Goal: Task Accomplishment & Management: Use online tool/utility

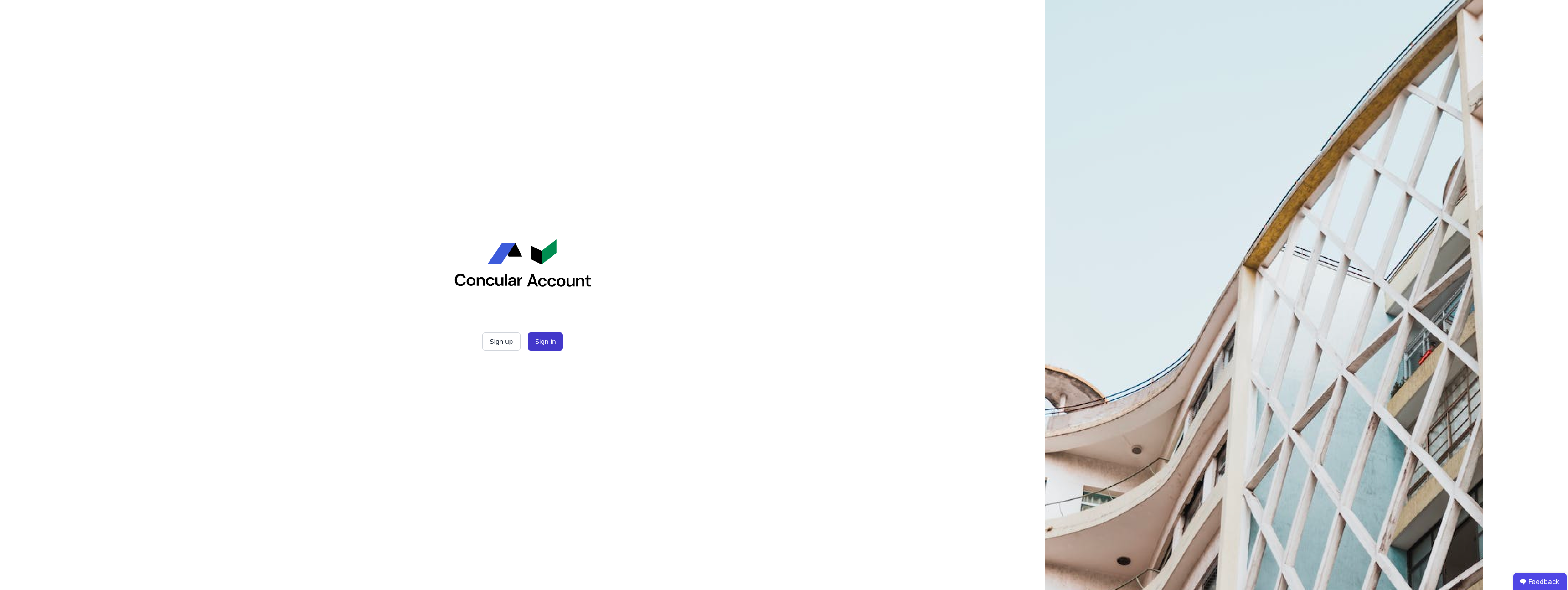
click at [542, 342] on button "Sign in" at bounding box center [545, 342] width 35 height 18
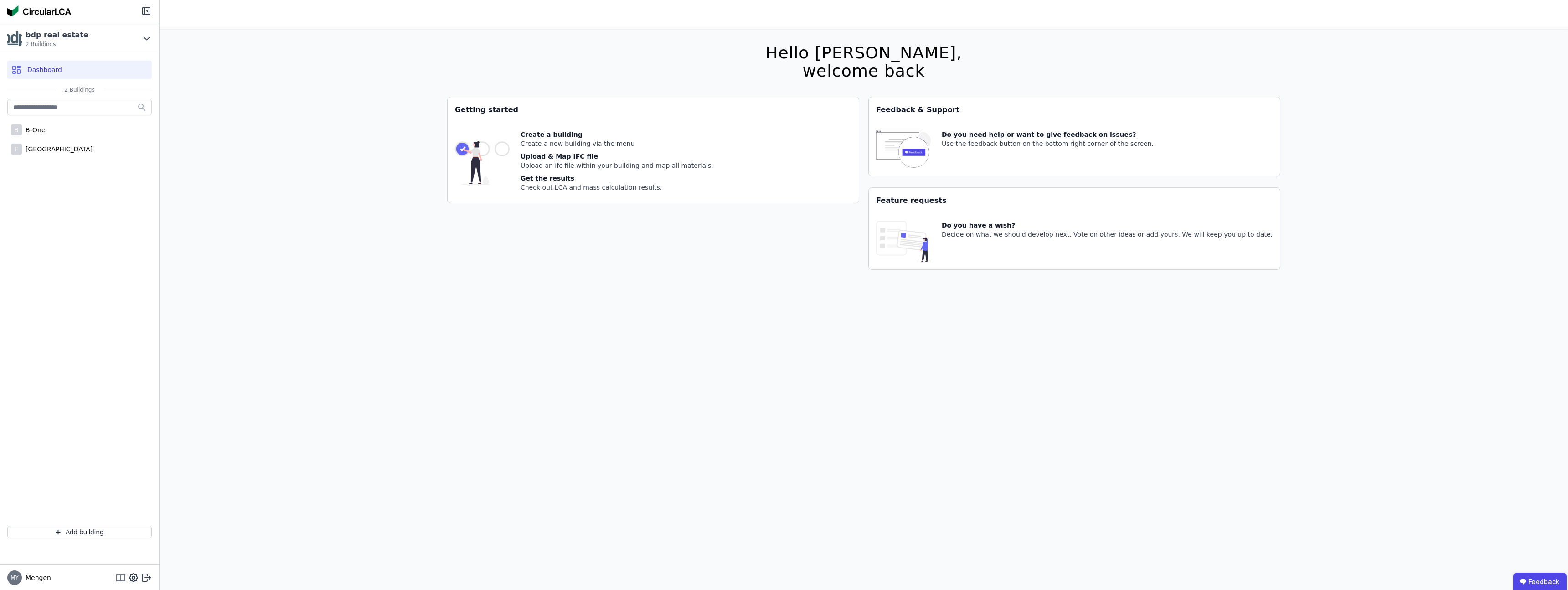
click at [125, 578] on icon at bounding box center [125, 578] width 0 height 6
click at [124, 578] on icon at bounding box center [121, 578] width 11 height 11
click at [133, 580] on icon at bounding box center [133, 578] width 11 height 11
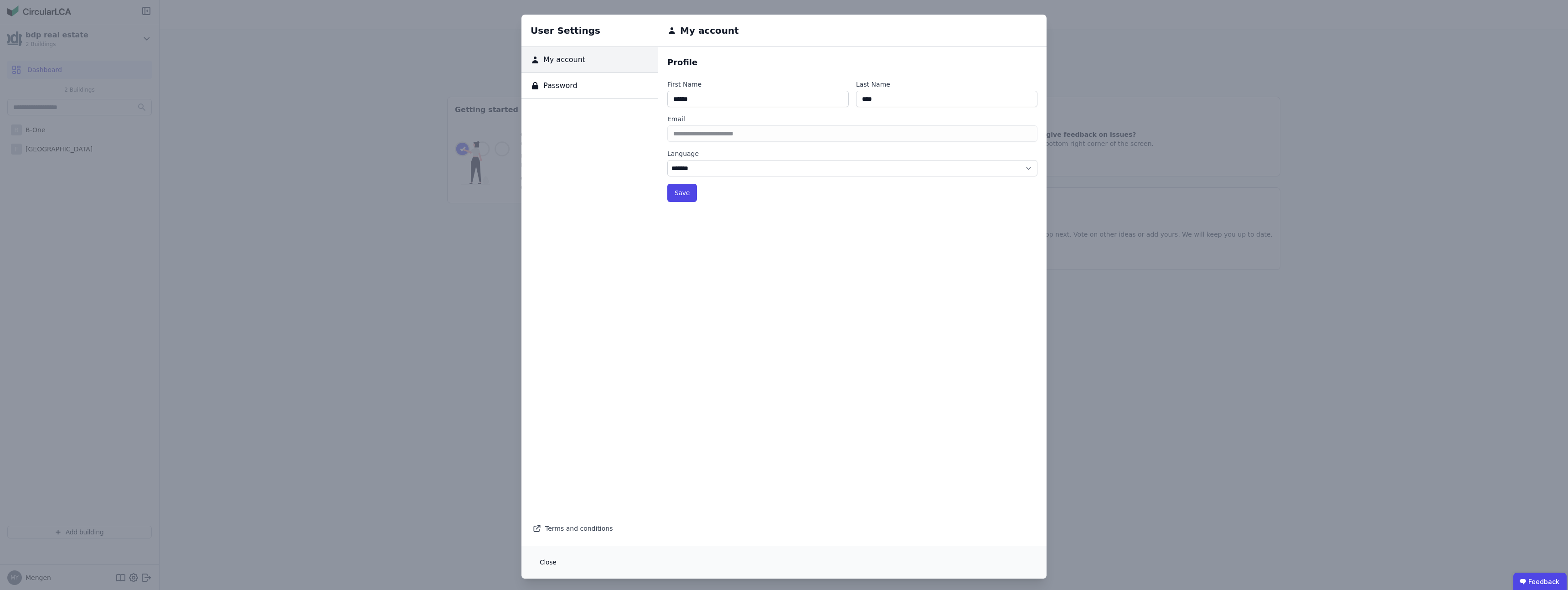
click at [545, 564] on button "Close" at bounding box center [548, 562] width 31 height 18
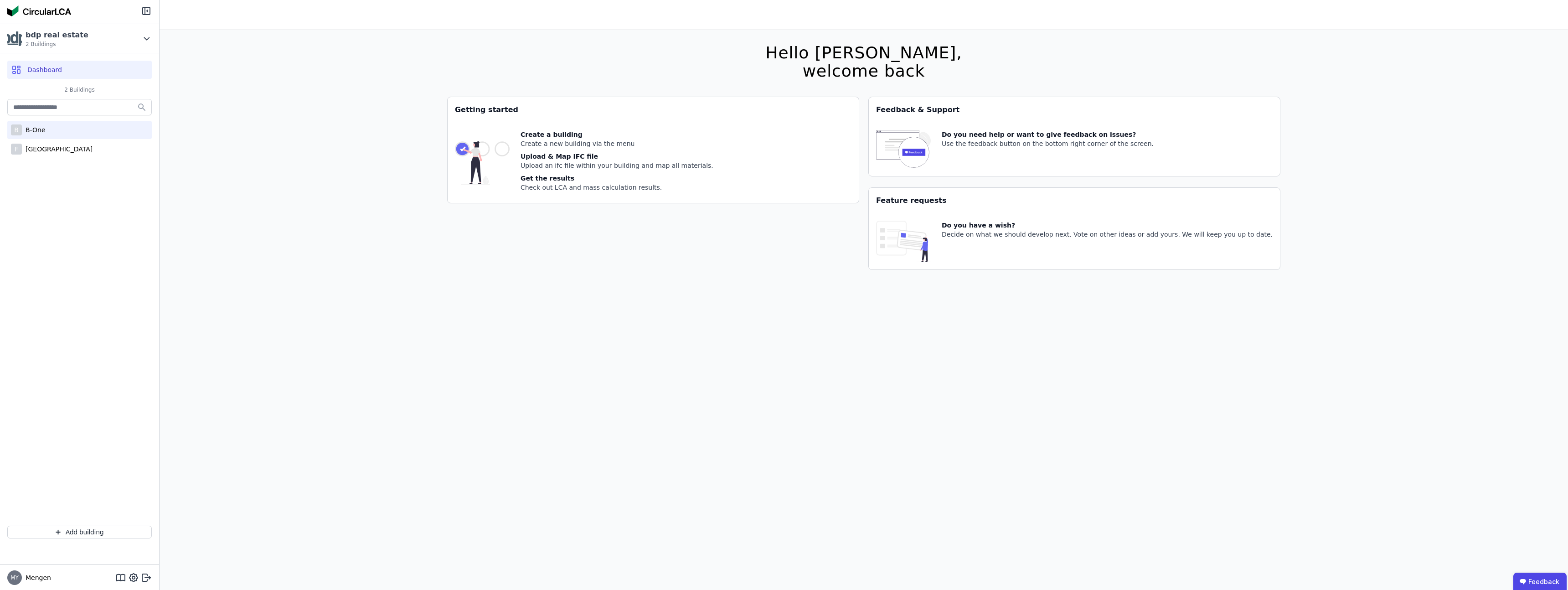
click at [37, 127] on div "B-One" at bounding box center [33, 130] width 24 height 9
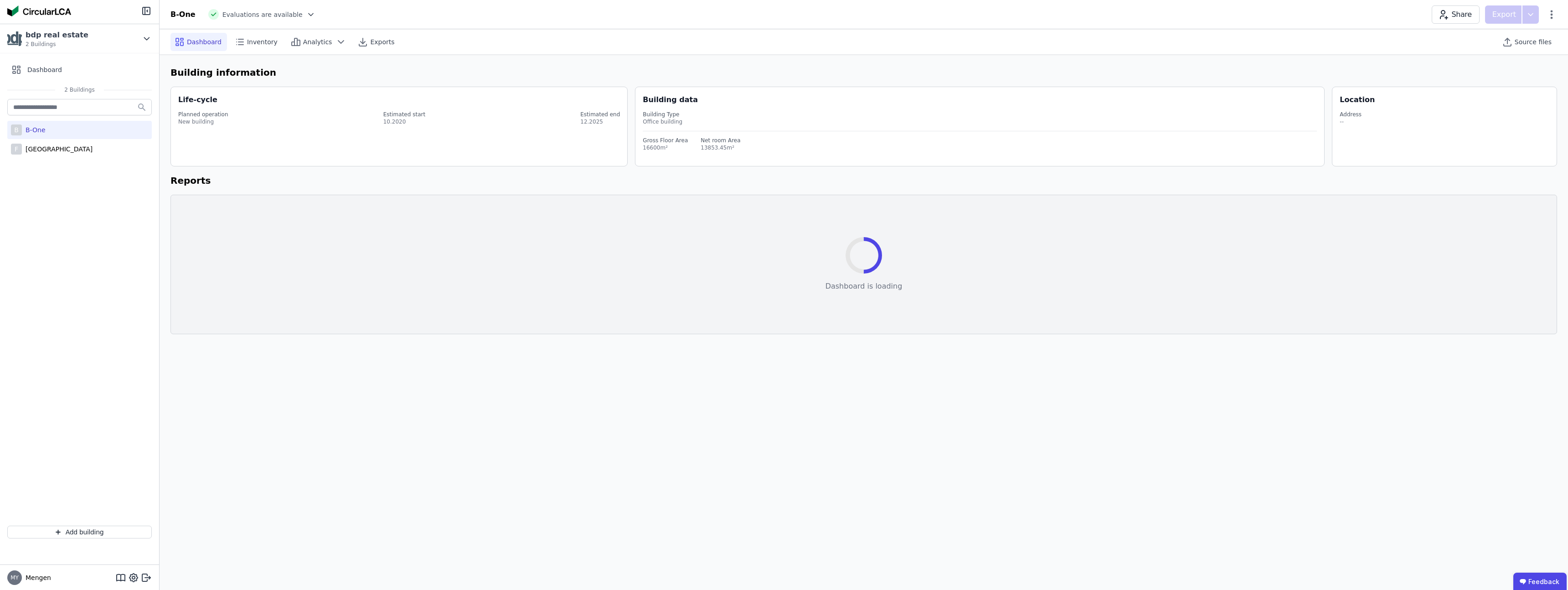
select select "*"
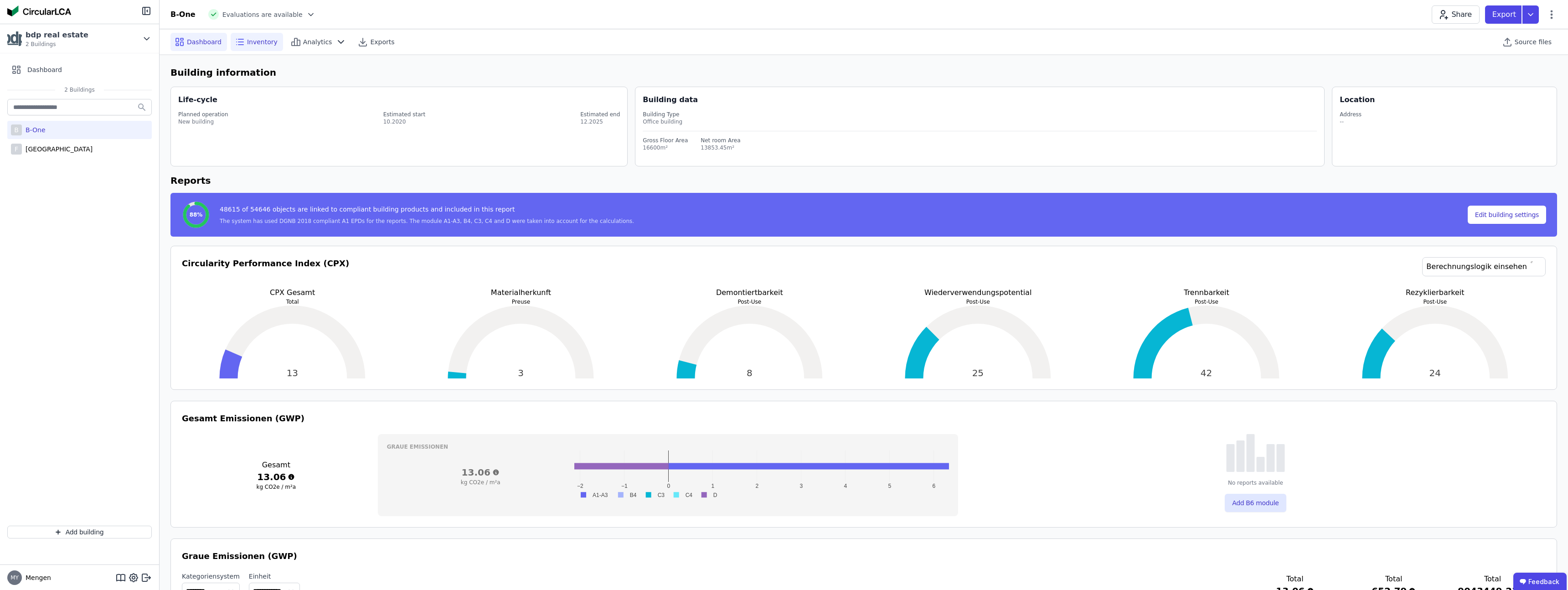
click at [247, 43] on span "Inventory" at bounding box center [262, 41] width 30 height 9
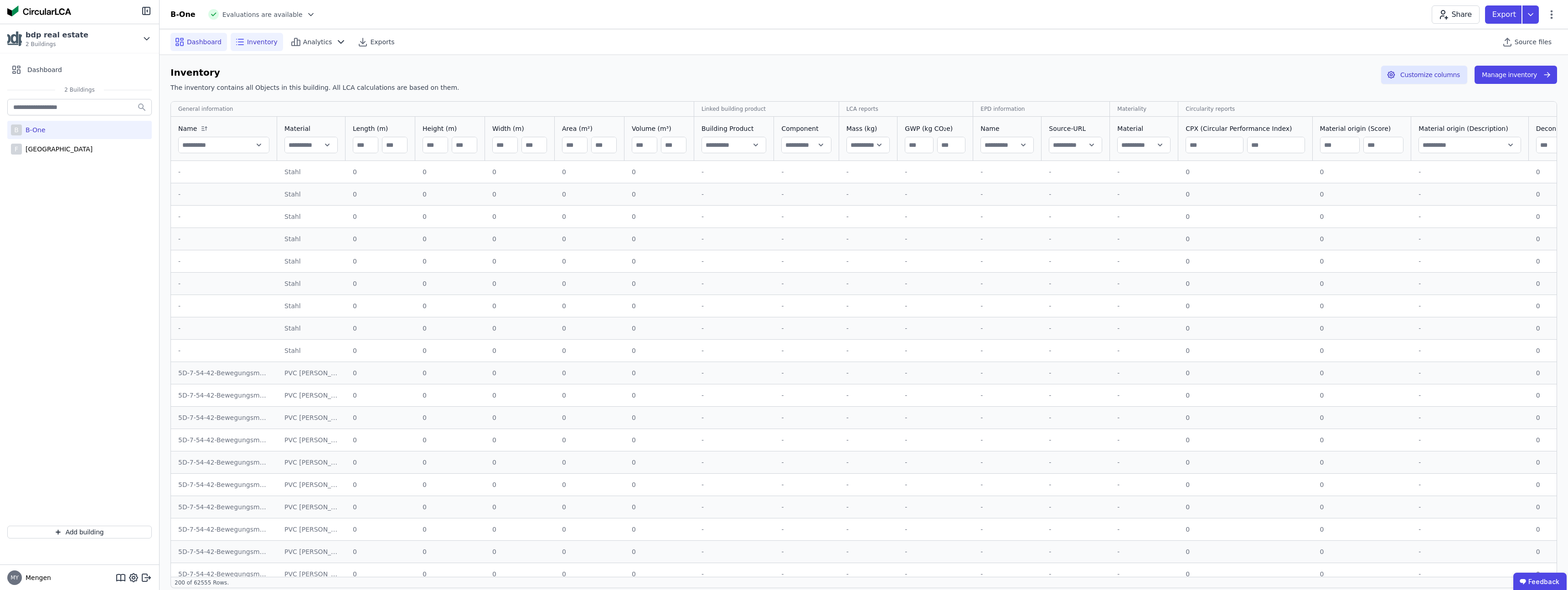
click at [211, 44] on span "Dashboard" at bounding box center [204, 41] width 35 height 9
select select "*"
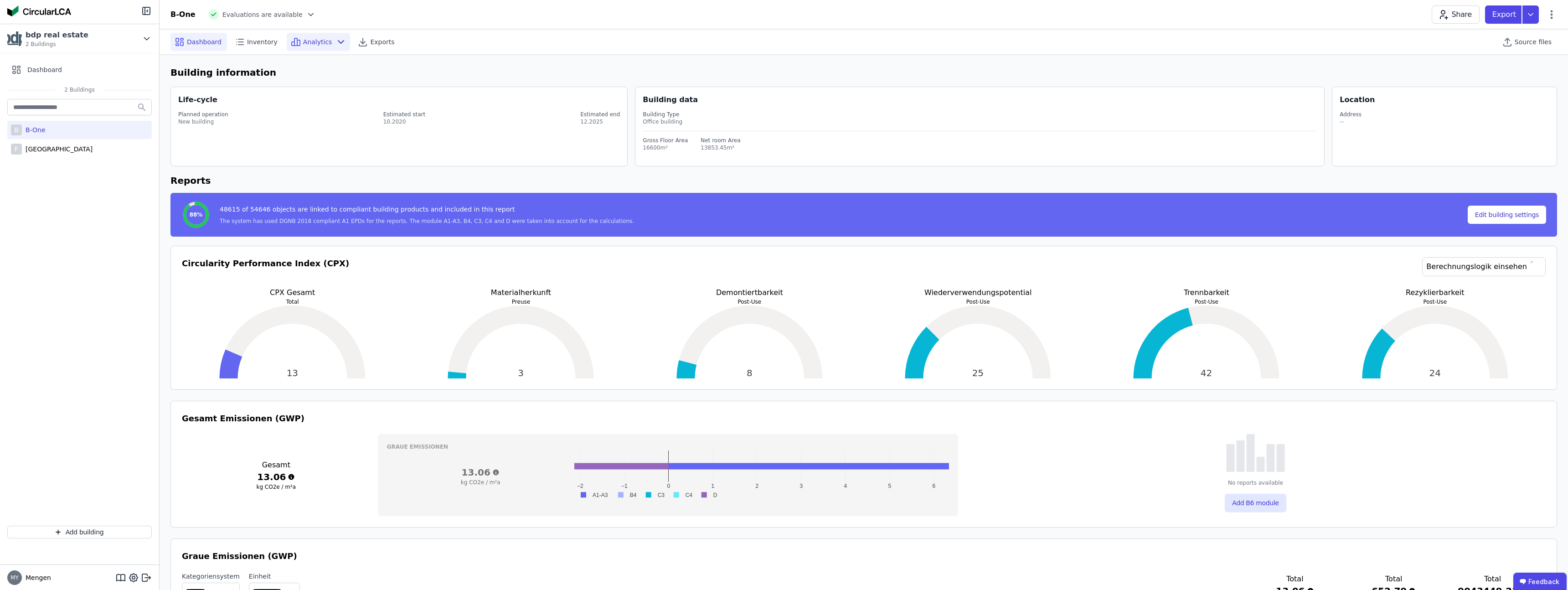
click at [324, 43] on span "Analytics" at bounding box center [318, 41] width 29 height 9
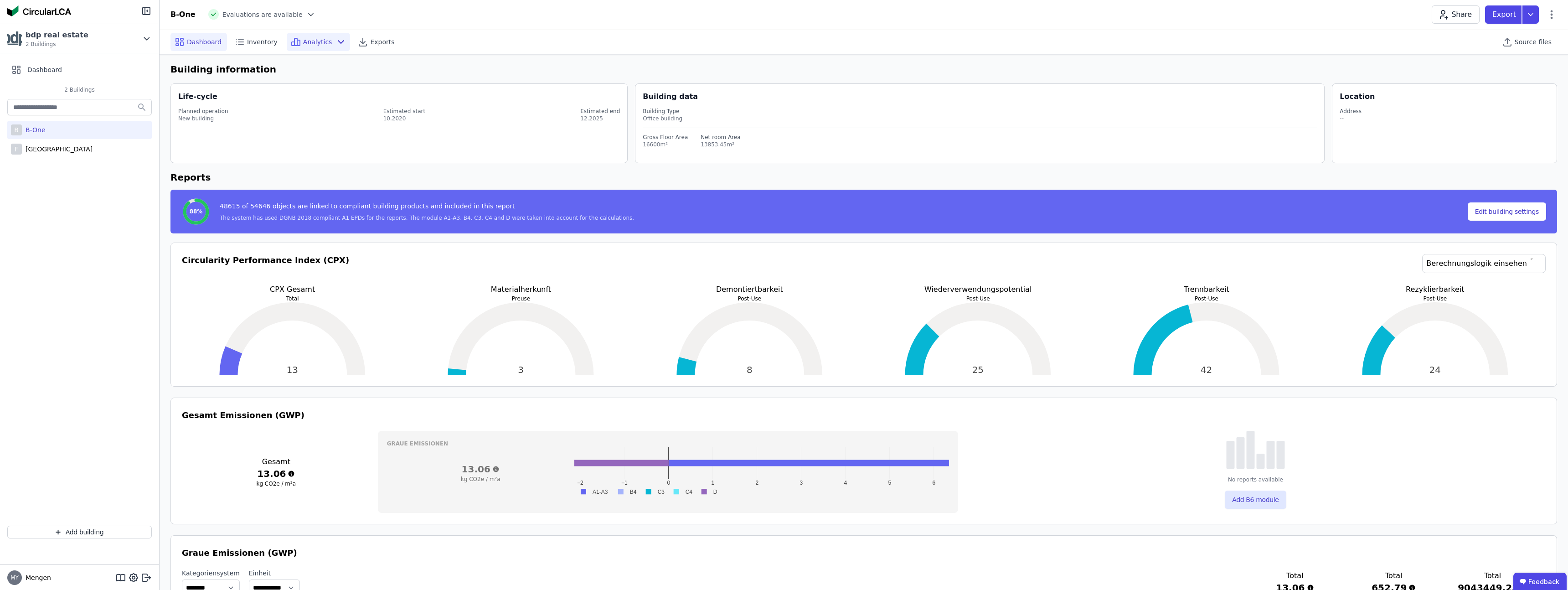
scroll to position [4, 0]
click at [323, 42] on span "Analytics" at bounding box center [318, 41] width 29 height 9
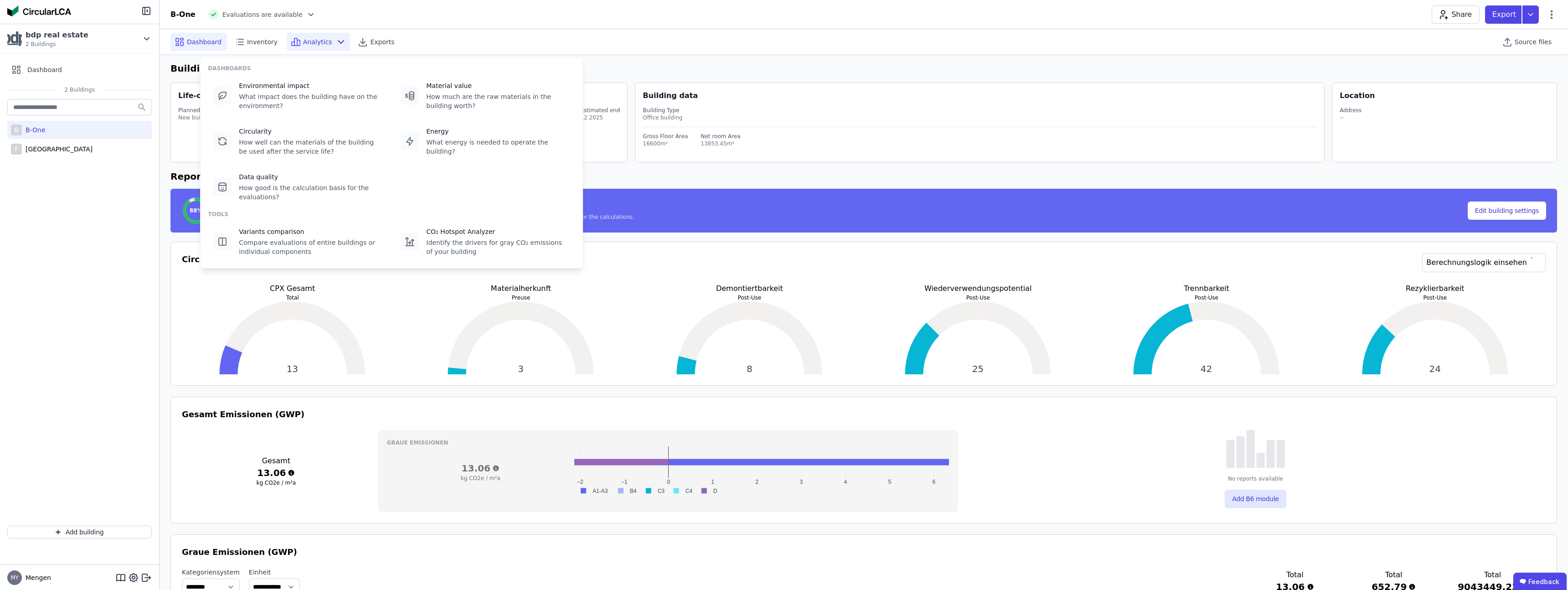
drag, startPoint x: 793, startPoint y: 81, endPoint x: 836, endPoint y: 77, distance: 43.2
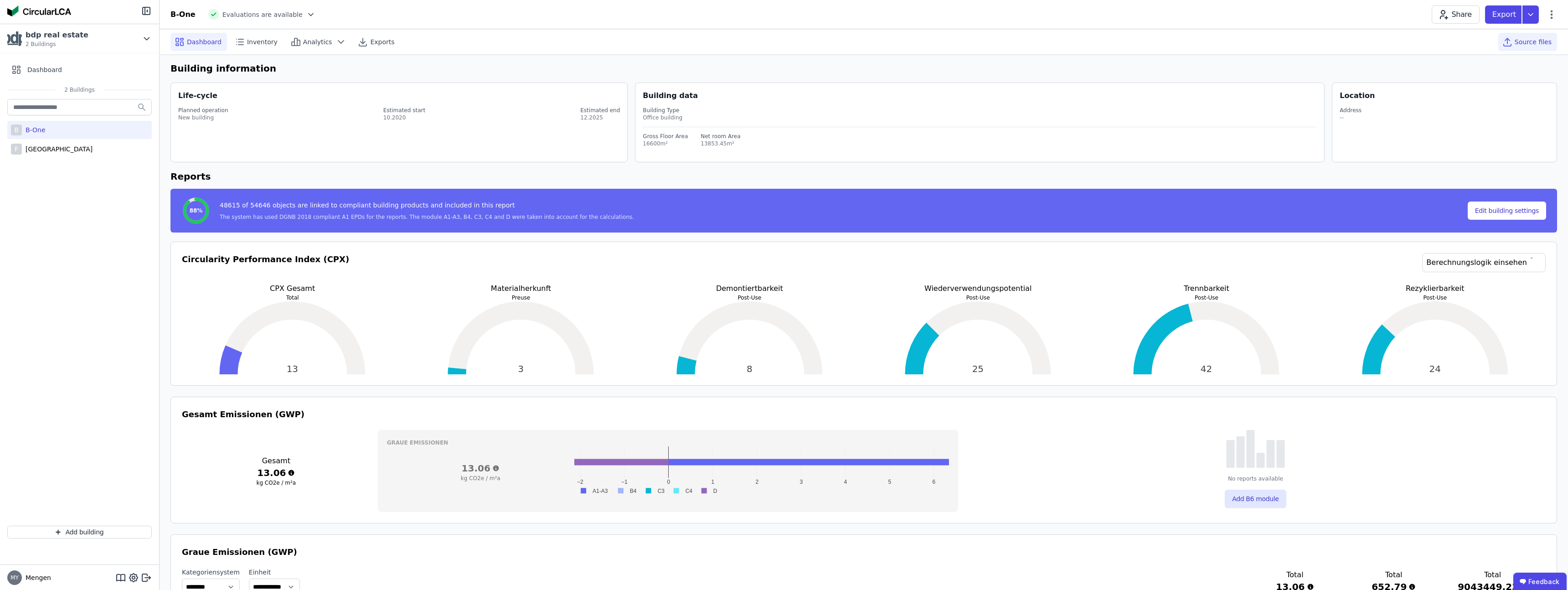
click at [1521, 41] on span "Source files" at bounding box center [1533, 41] width 37 height 9
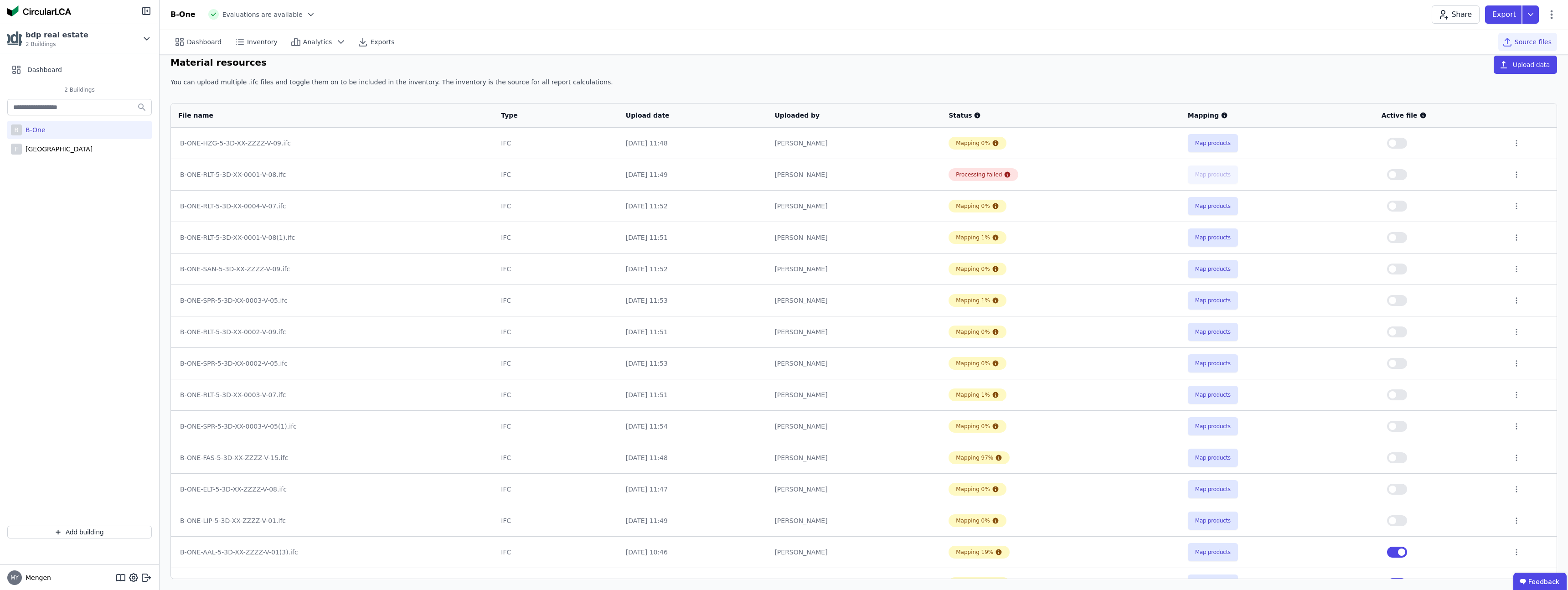
click at [325, 139] on div "B-ONE-HZG-5-3D-XX-ZZZZ-V-09.ifc" at bounding box center [332, 143] width 304 height 9
click at [238, 143] on div "B-ONE-HZG-5-3D-XX-ZZZZ-V-09.ifc" at bounding box center [332, 143] width 304 height 9
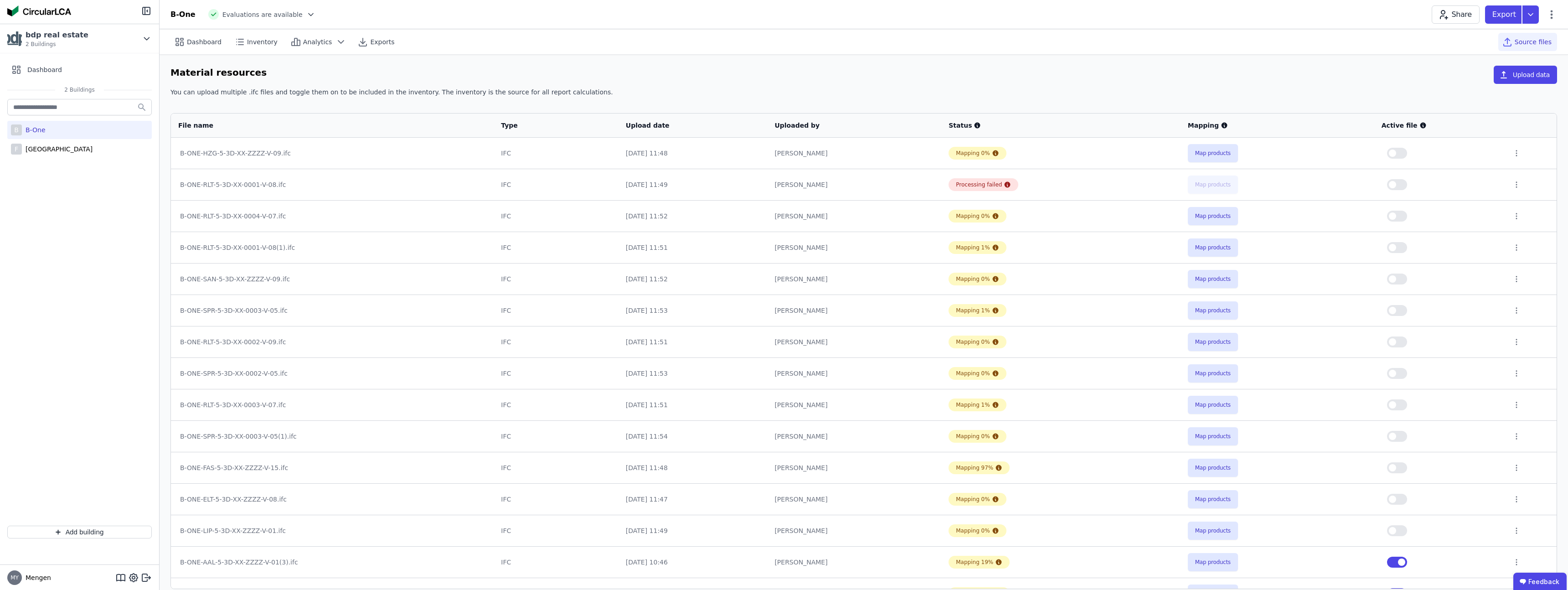
click at [262, 153] on div "B-ONE-HZG-5-3D-XX-ZZZZ-V-09.ifc" at bounding box center [332, 153] width 304 height 9
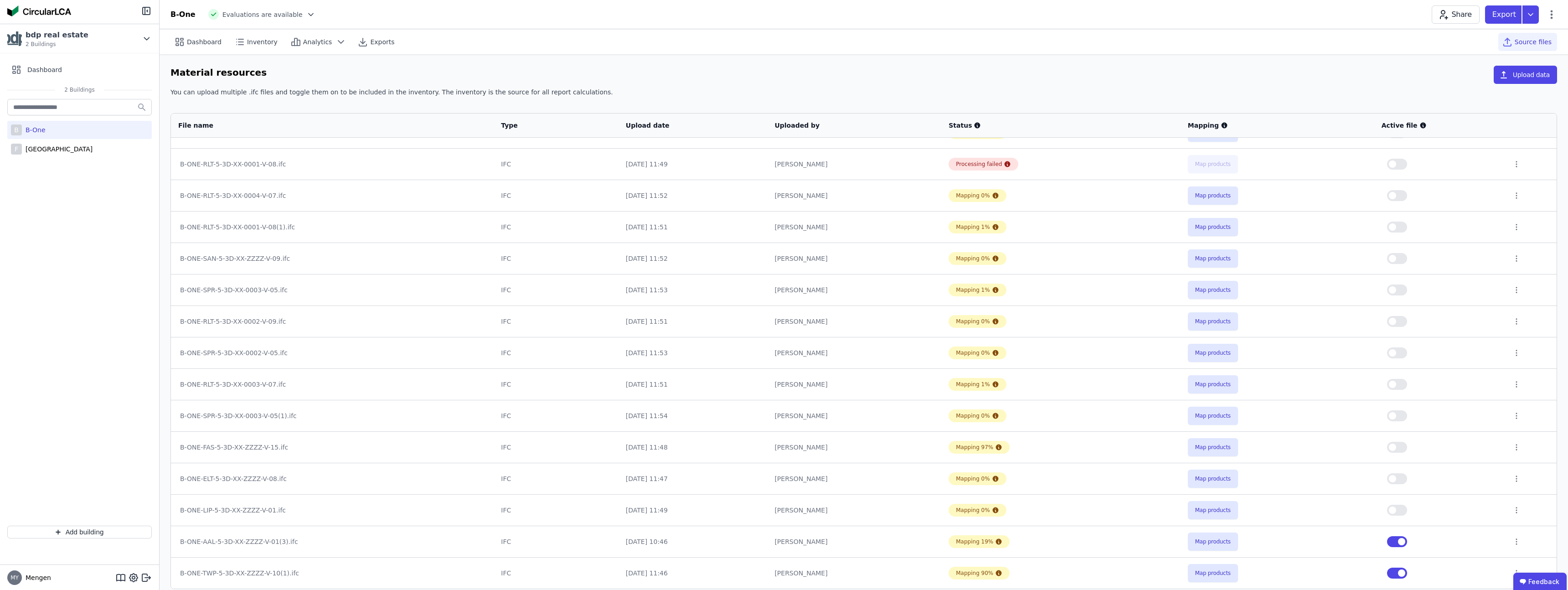
scroll to position [10, 0]
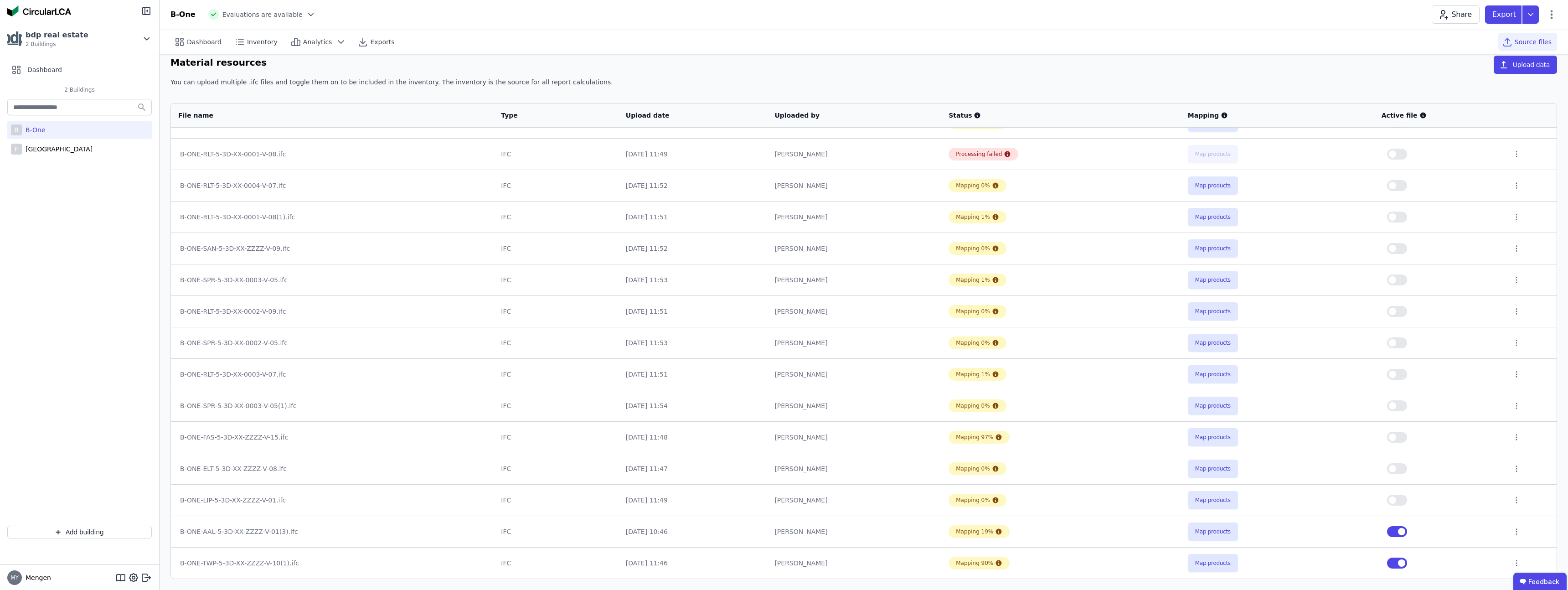
click at [279, 281] on div "B-ONE-SPR-5-3D-XX-0003-V-05.ifc" at bounding box center [332, 279] width 304 height 9
click at [972, 280] on div "Mapping 1%" at bounding box center [972, 280] width 33 height 7
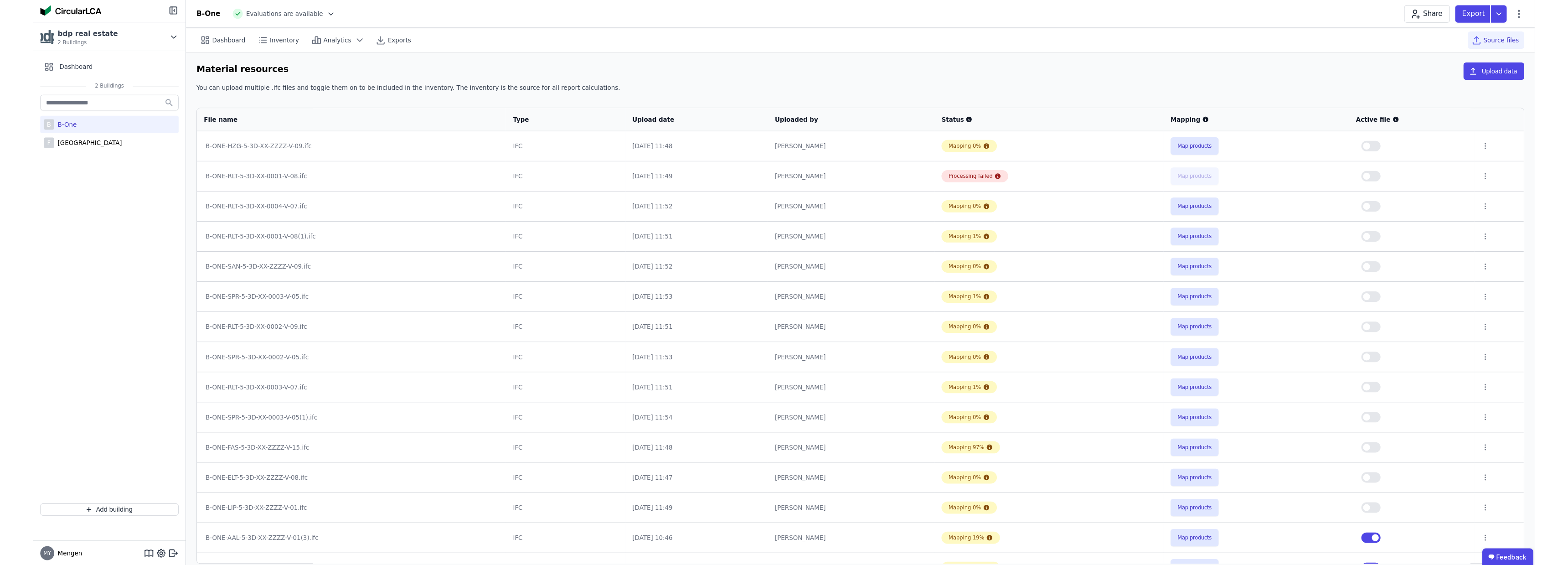
scroll to position [0, 0]
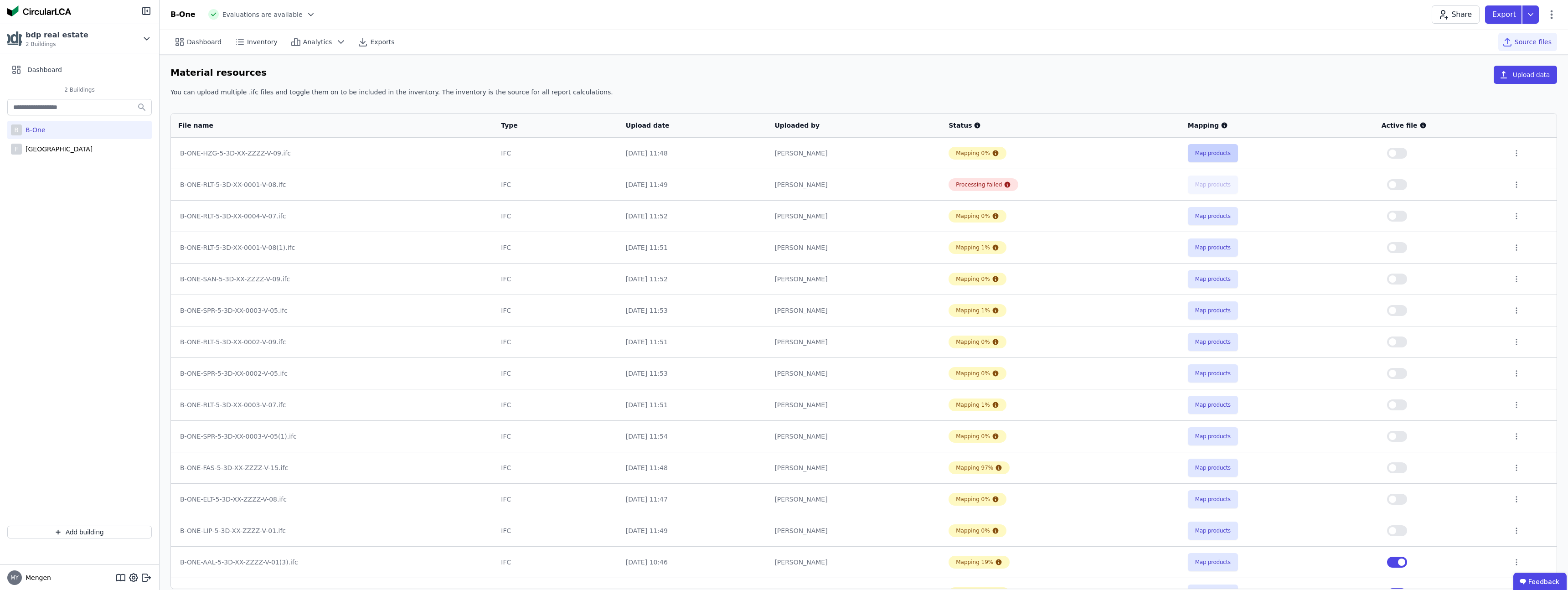
click at [1194, 152] on button "Map products" at bounding box center [1213, 153] width 50 height 18
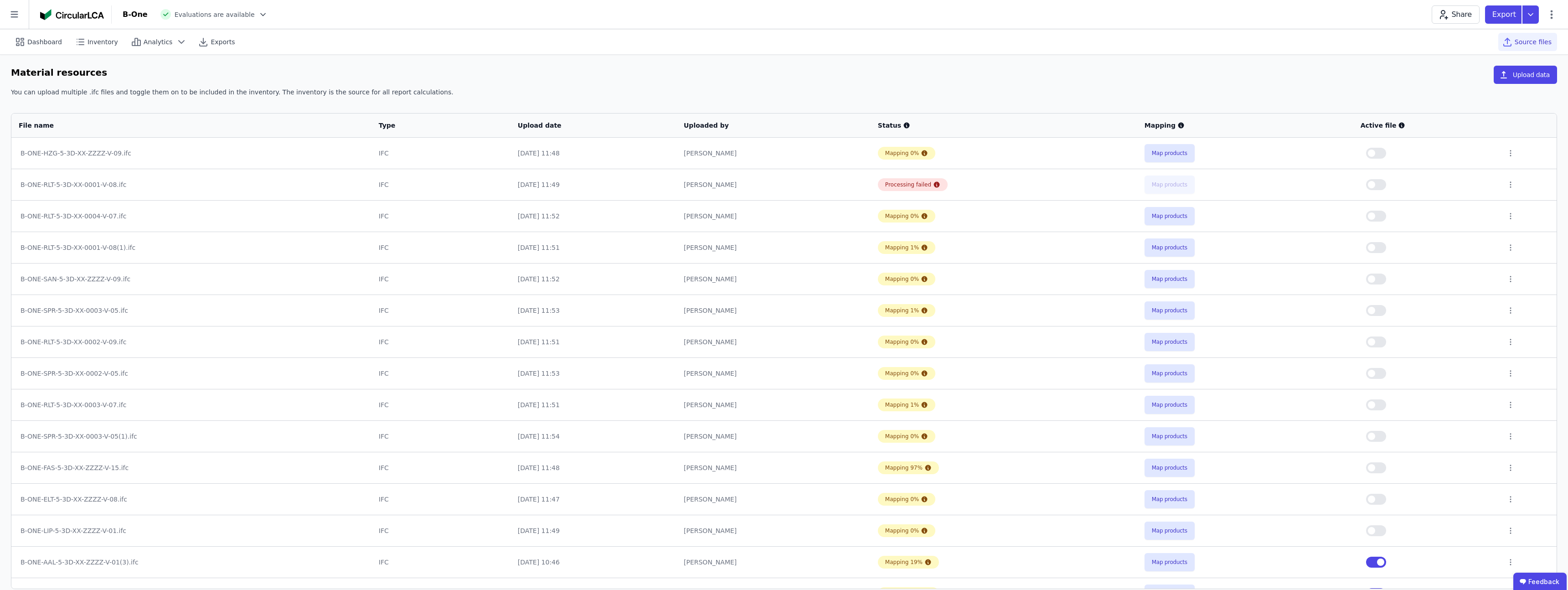
select select "*"
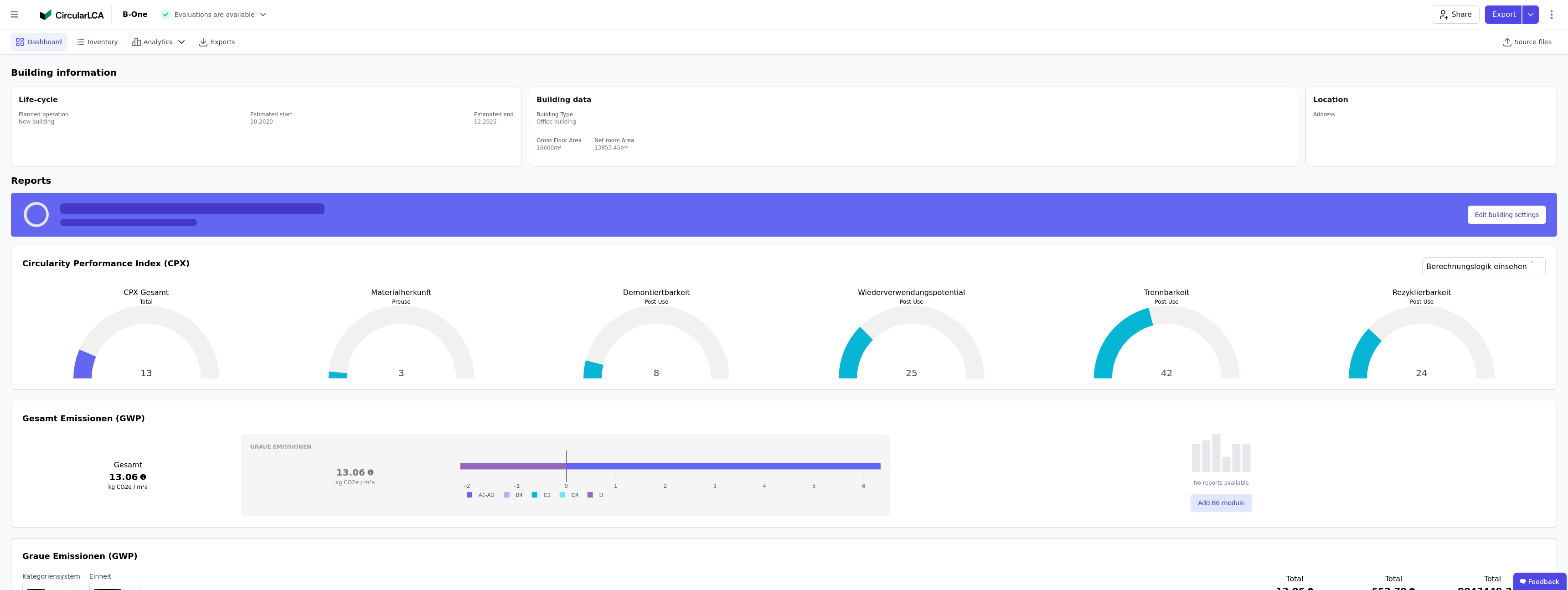
click at [30, 35] on div "Dashboard" at bounding box center [39, 42] width 57 height 18
select select "*"
click at [34, 40] on span "Dashboard" at bounding box center [44, 41] width 35 height 9
select select "*"
click at [20, 17] on icon at bounding box center [14, 14] width 29 height 29
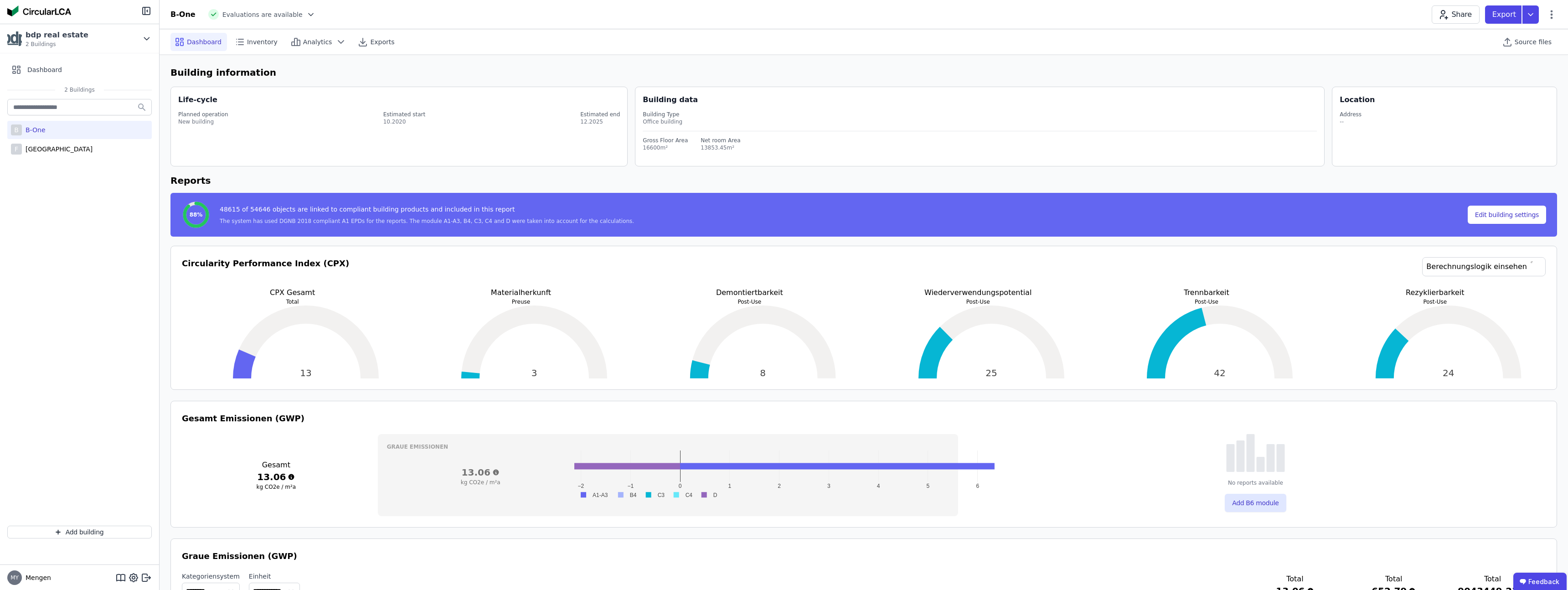
click at [306, 12] on icon at bounding box center [310, 14] width 9 height 9
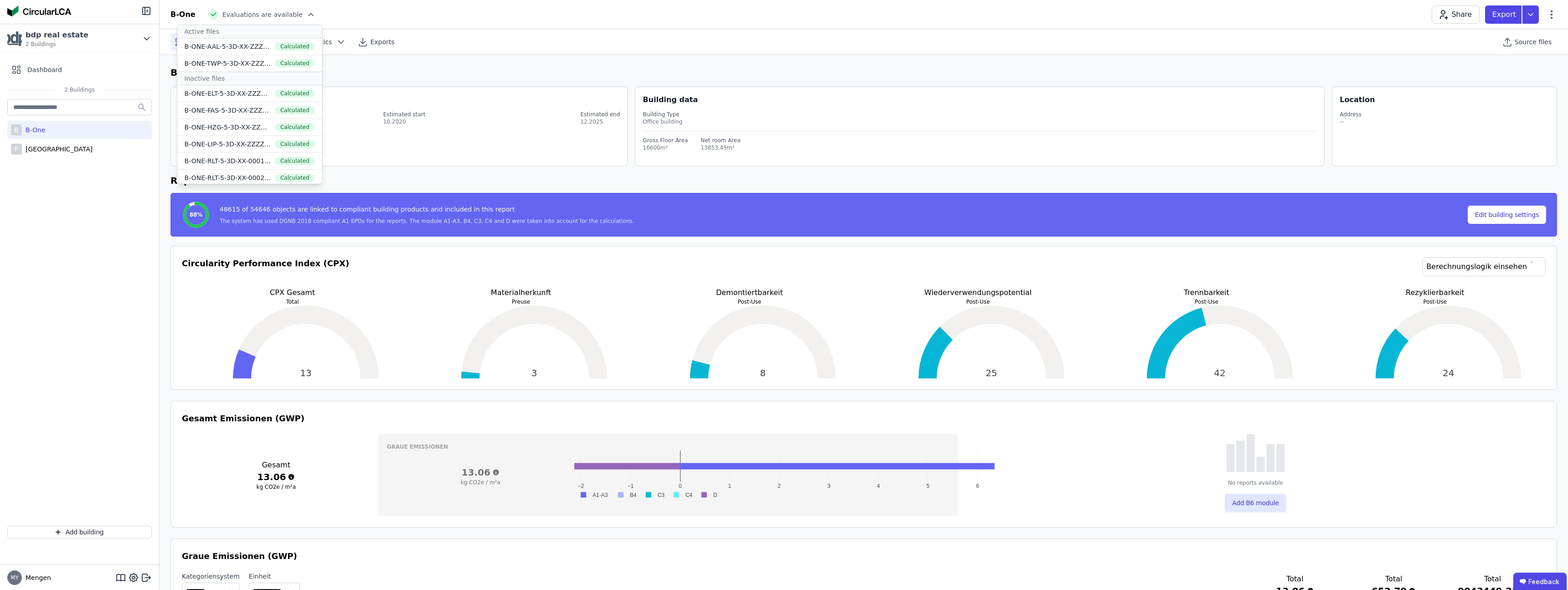
click at [325, 13] on div "B-One Evaluations are available Active files B-ONE-AAL-5-3D-XX-ZZZZ-V-01(3).ifc…" at bounding box center [864, 15] width 1409 height 18
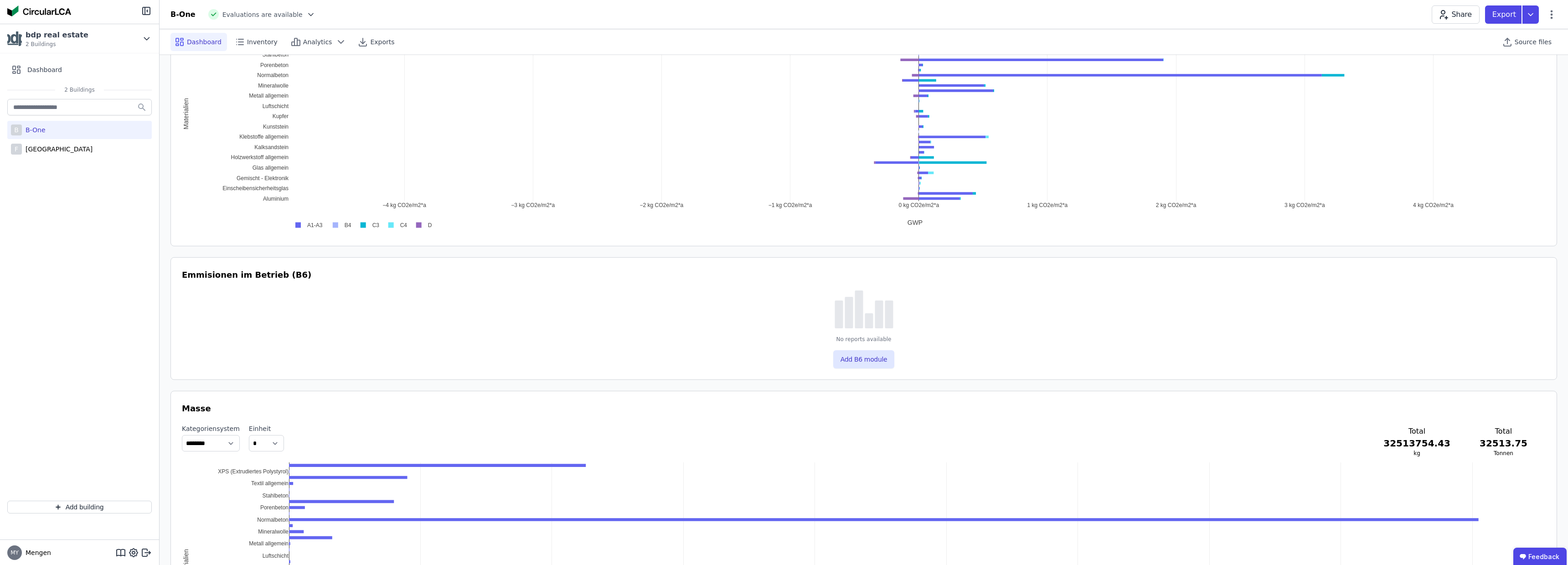
scroll to position [588, 0]
